Goal: Task Accomplishment & Management: Use online tool/utility

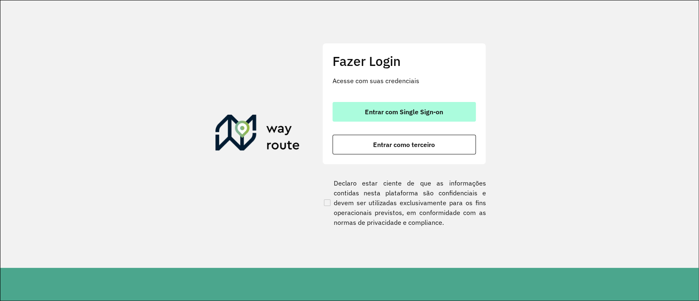
click at [409, 113] on span "Entrar com Single Sign-on" at bounding box center [404, 111] width 78 height 7
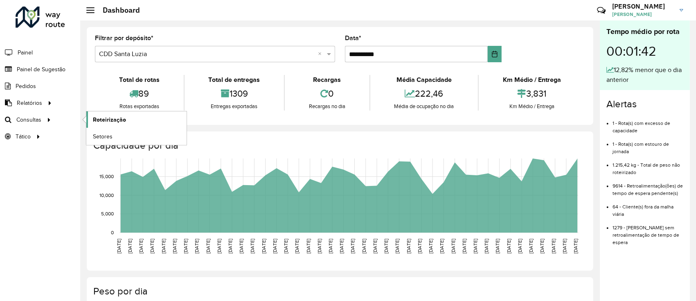
click at [89, 116] on link "Roteirização" at bounding box center [136, 119] width 100 height 16
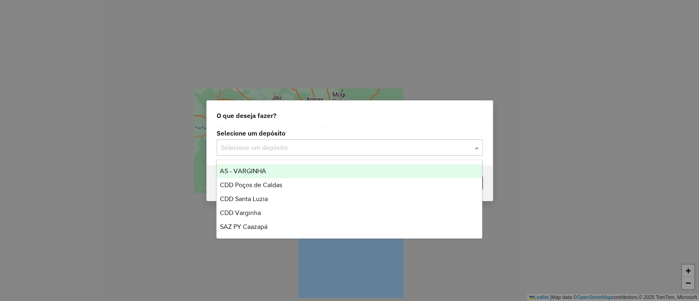
click at [357, 147] on input "text" at bounding box center [341, 148] width 241 height 10
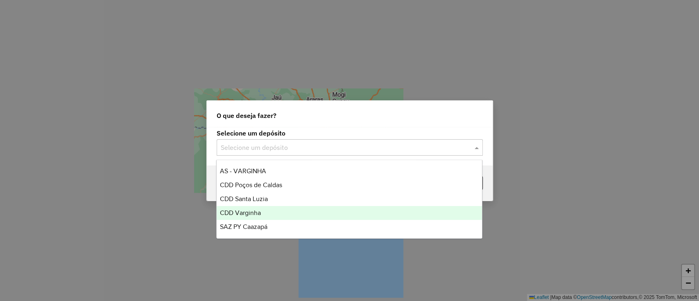
click at [264, 210] on div "CDD Varginha" at bounding box center [349, 213] width 265 height 14
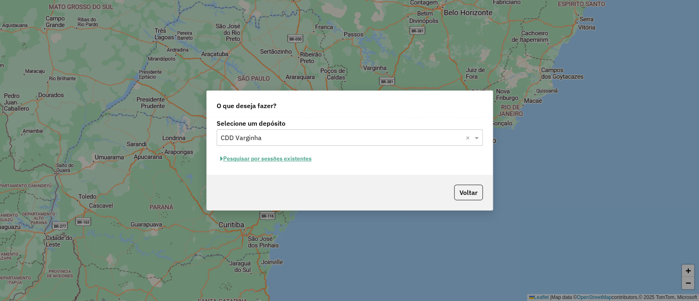
click at [282, 162] on button "Pesquisar por sessões existentes" at bounding box center [266, 158] width 99 height 13
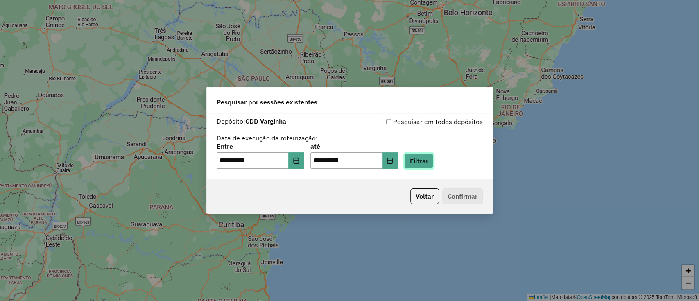
click at [430, 160] on button "Filtrar" at bounding box center [418, 161] width 29 height 16
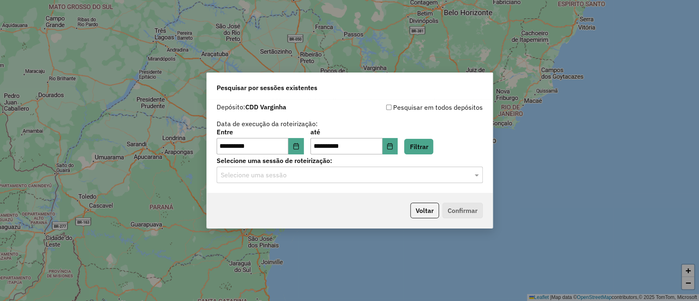
click at [325, 178] on input "text" at bounding box center [341, 175] width 241 height 10
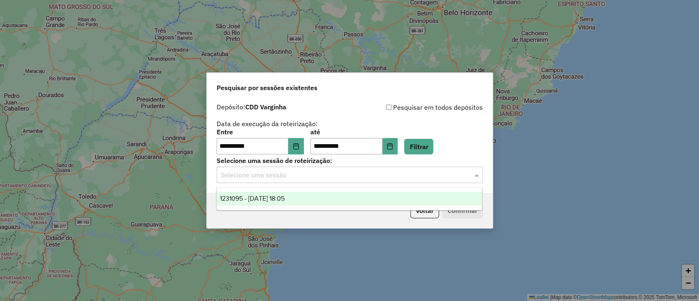
click at [304, 192] on div "1231095 - [DATE] 18:05" at bounding box center [349, 199] width 265 height 14
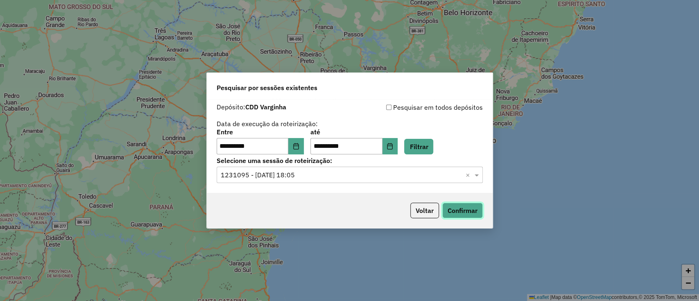
click at [457, 210] on button "Confirmar" at bounding box center [462, 211] width 41 height 16
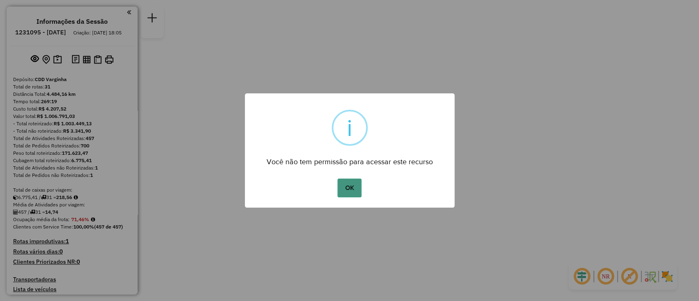
click at [352, 196] on button "OK" at bounding box center [349, 187] width 24 height 19
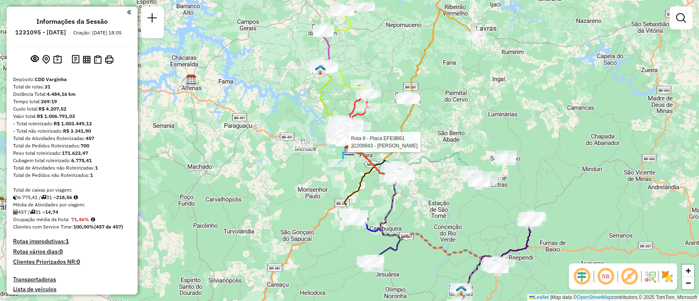
select select "**********"
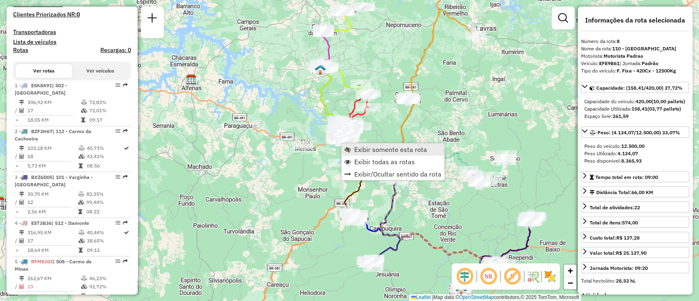
scroll to position [619, 0]
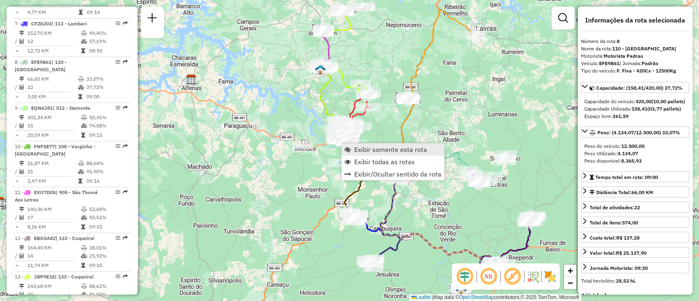
click at [350, 149] on span "Exibir somente esta rota" at bounding box center [347, 149] width 7 height 7
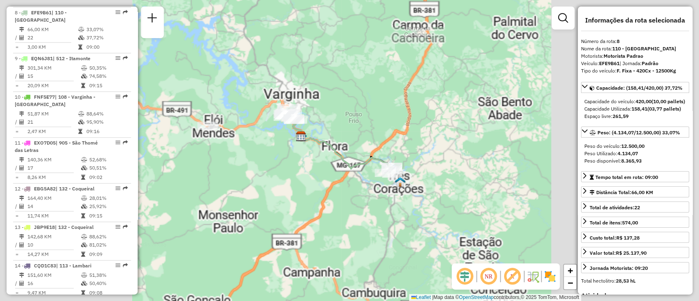
drag, startPoint x: 338, startPoint y: 120, endPoint x: 394, endPoint y: 113, distance: 56.6
click at [394, 113] on div "Janela de atendimento Grade de atendimento Capacidade Transportadoras Veículos …" at bounding box center [349, 150] width 699 height 301
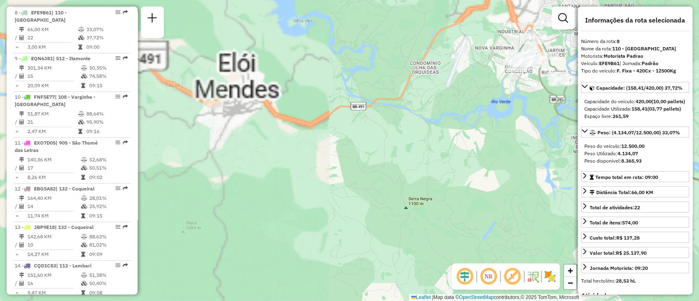
drag, startPoint x: 253, startPoint y: 131, endPoint x: 378, endPoint y: 139, distance: 125.1
click at [378, 139] on div "Janela de atendimento Grade de atendimento Capacidade Transportadoras Veículos …" at bounding box center [349, 150] width 699 height 301
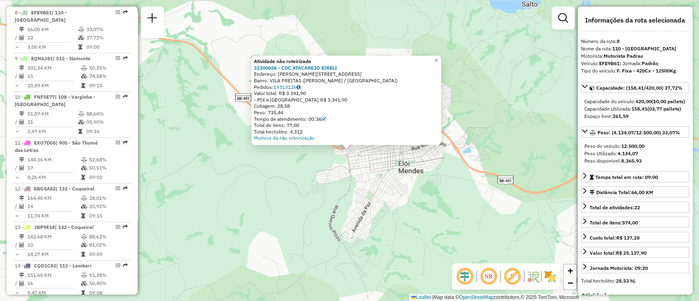
click at [347, 169] on div "Atividade não roteirizada 32200656 - CDC ATACAREJO EIRELI Endereço: R QUINZINHO…" at bounding box center [349, 150] width 699 height 301
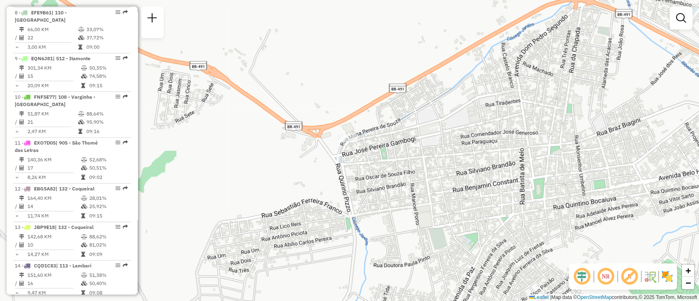
drag, startPoint x: 374, startPoint y: 189, endPoint x: 235, endPoint y: 153, distance: 144.7
click at [231, 153] on div "Janela de atendimento Grade de atendimento Capacidade Transportadoras Veículos …" at bounding box center [349, 150] width 699 height 301
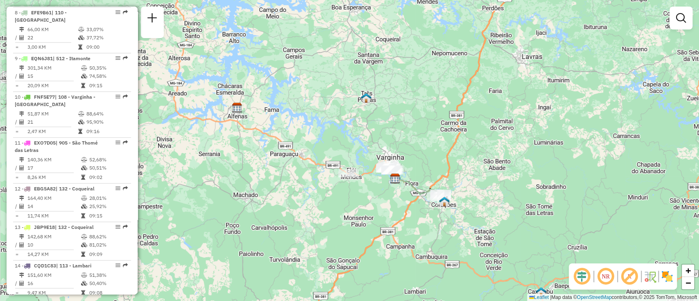
drag, startPoint x: 451, startPoint y: 165, endPoint x: 418, endPoint y: 153, distance: 34.8
click at [418, 153] on div "Janela de atendimento Grade de atendimento Capacidade Transportadoras Veículos …" at bounding box center [349, 150] width 699 height 301
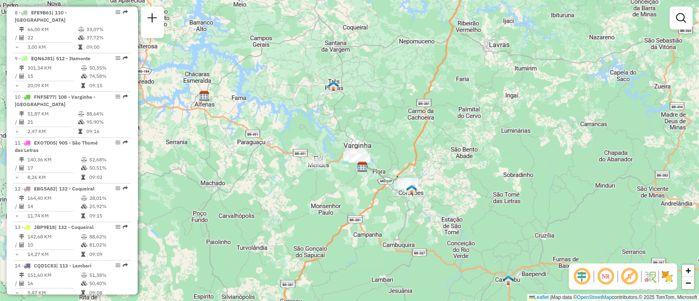
click at [445, 158] on div "Janela de atendimento Grade de atendimento Capacidade Transportadoras Veículos …" at bounding box center [349, 150] width 699 height 301
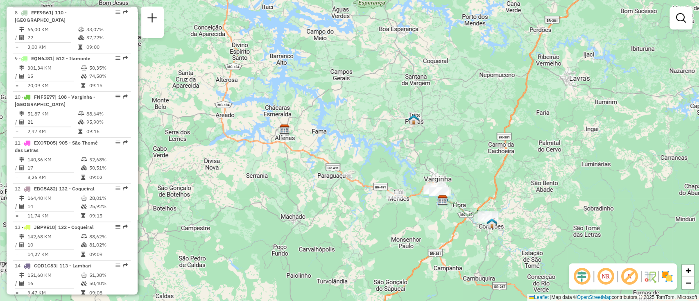
drag, startPoint x: 379, startPoint y: 117, endPoint x: 429, endPoint y: 122, distance: 50.5
click at [424, 115] on div "Janela de atendimento Grade de atendimento Capacidade Transportadoras Veículos …" at bounding box center [349, 150] width 699 height 301
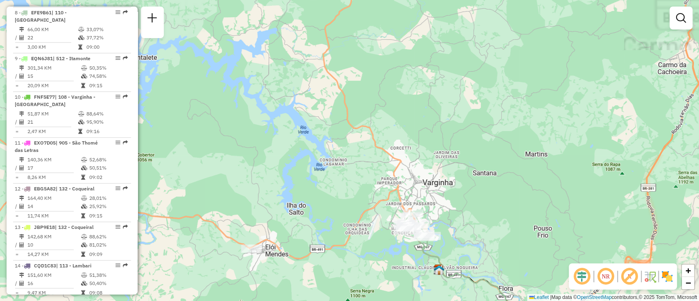
drag, startPoint x: 437, startPoint y: 198, endPoint x: 437, endPoint y: 141, distance: 56.9
click at [437, 141] on div "Janela de atendimento Grade de atendimento Capacidade Transportadoras Veículos …" at bounding box center [349, 150] width 699 height 301
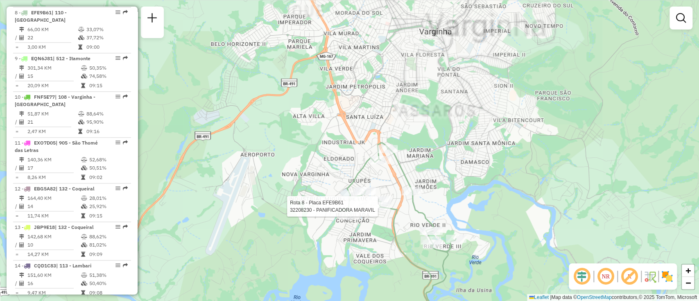
select select "**********"
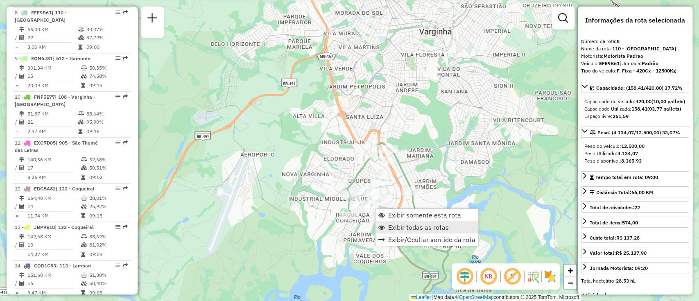
click at [394, 222] on link "Exibir todas as rotas" at bounding box center [426, 227] width 103 height 12
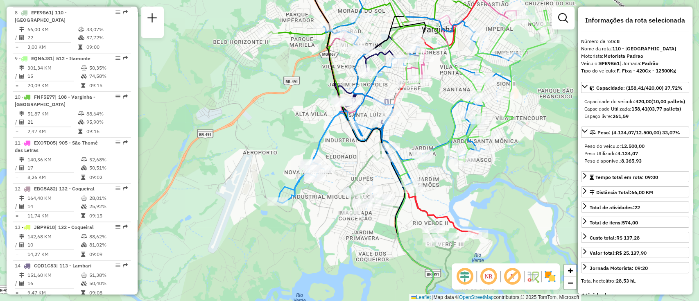
drag, startPoint x: 352, startPoint y: 157, endPoint x: 402, endPoint y: 108, distance: 70.0
click at [395, 122] on div "Janela de atendimento Grade de atendimento Capacidade Transportadoras Veículos …" at bounding box center [349, 150] width 699 height 301
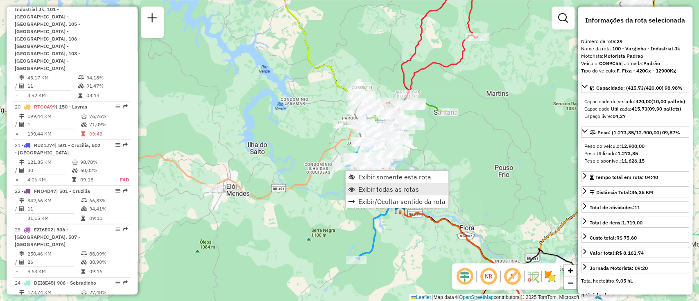
scroll to position [1581, 0]
